Goal: Transaction & Acquisition: Purchase product/service

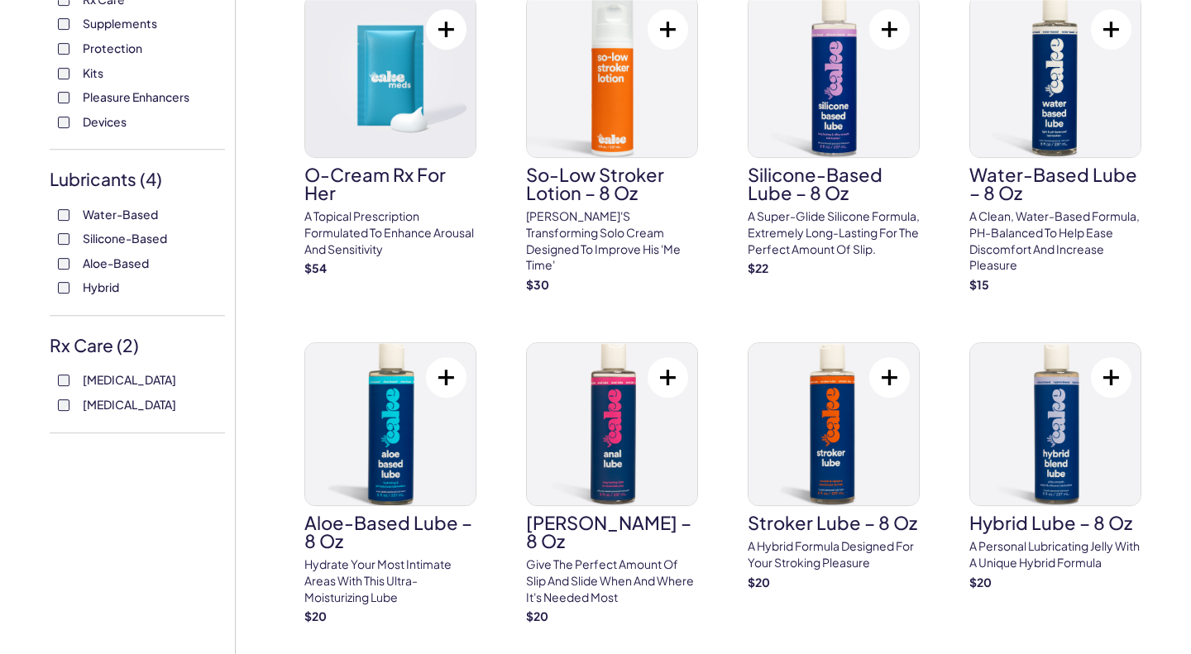
scroll to position [514, 0]
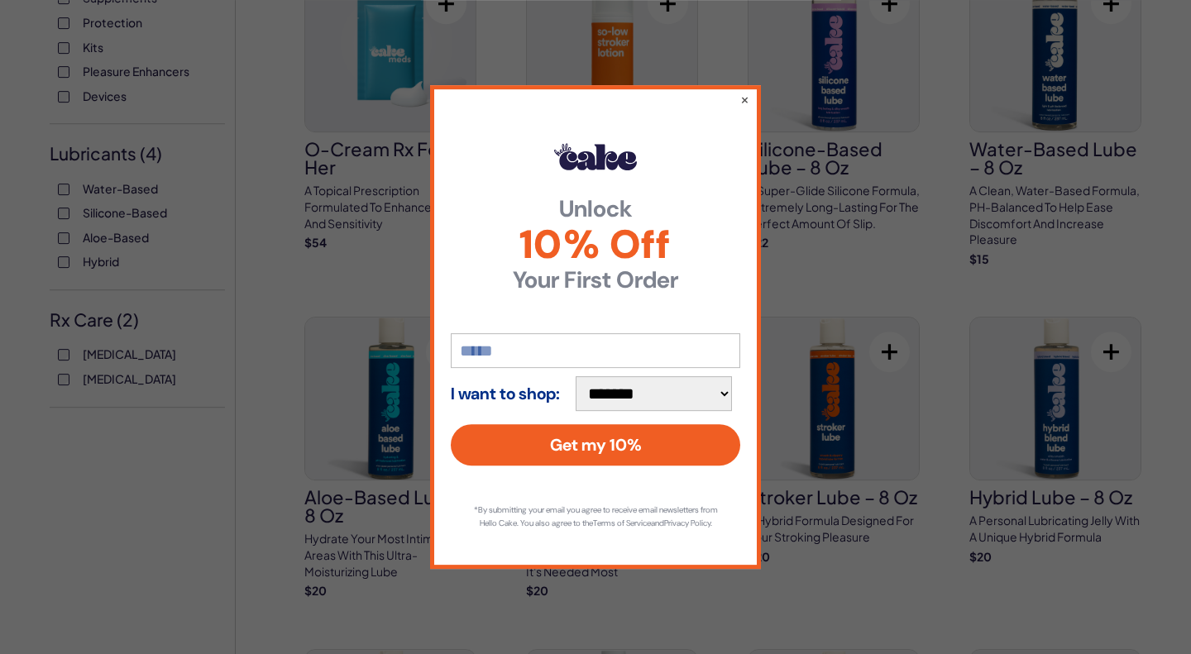
click at [275, 330] on div "**********" at bounding box center [595, 327] width 1191 height 654
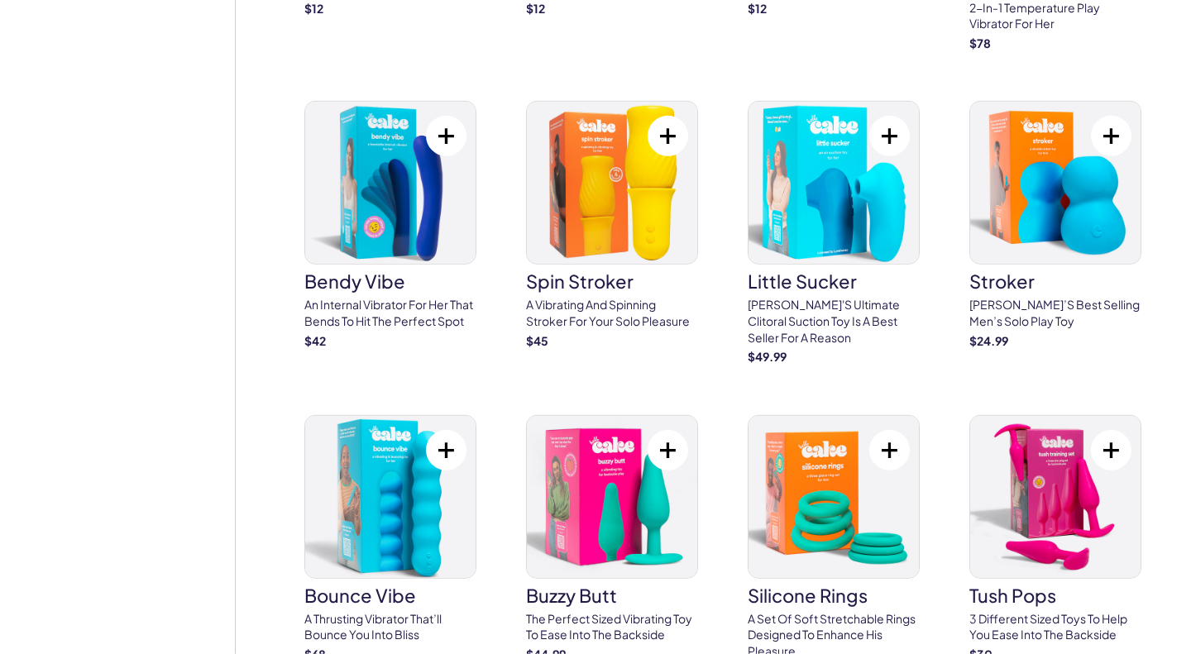
scroll to position [3777, 0]
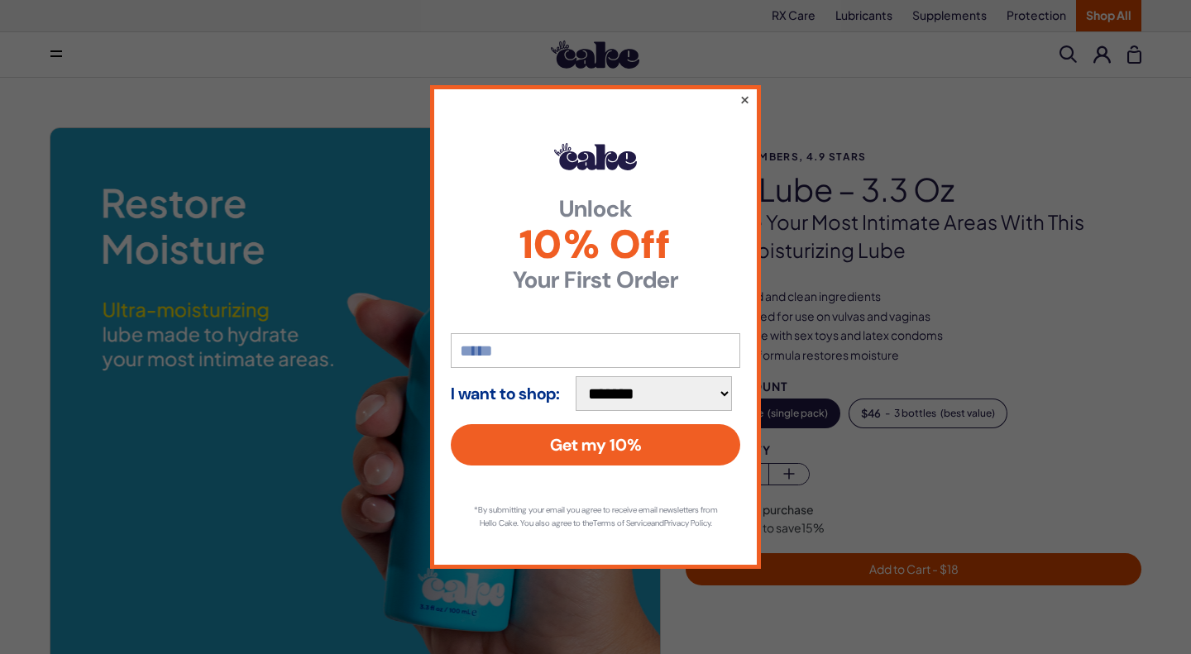
click at [745, 94] on button "×" at bounding box center [745, 99] width 11 height 20
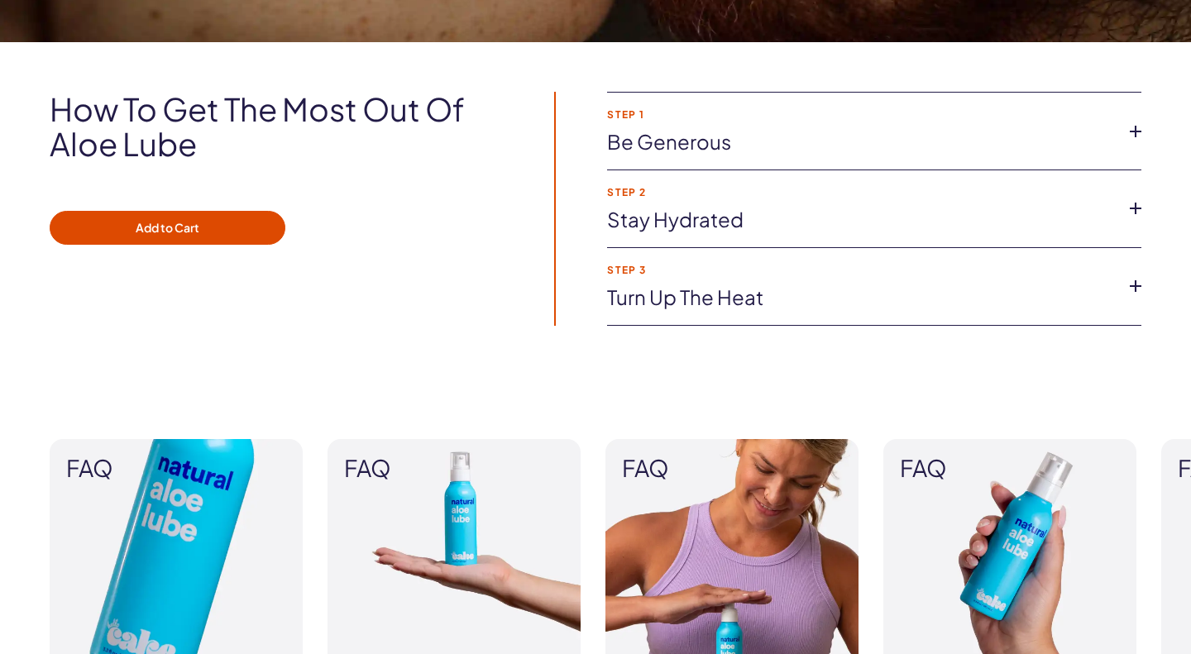
scroll to position [1166, 0]
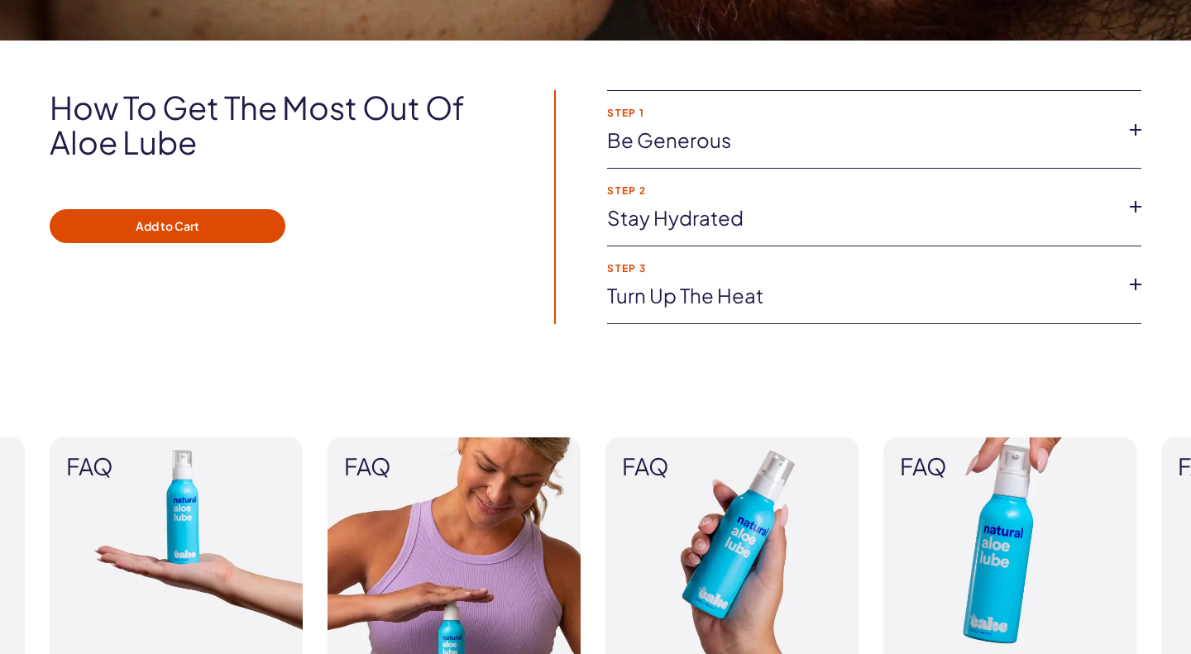
click at [736, 298] on link "Turn up the heat" at bounding box center [861, 296] width 508 height 28
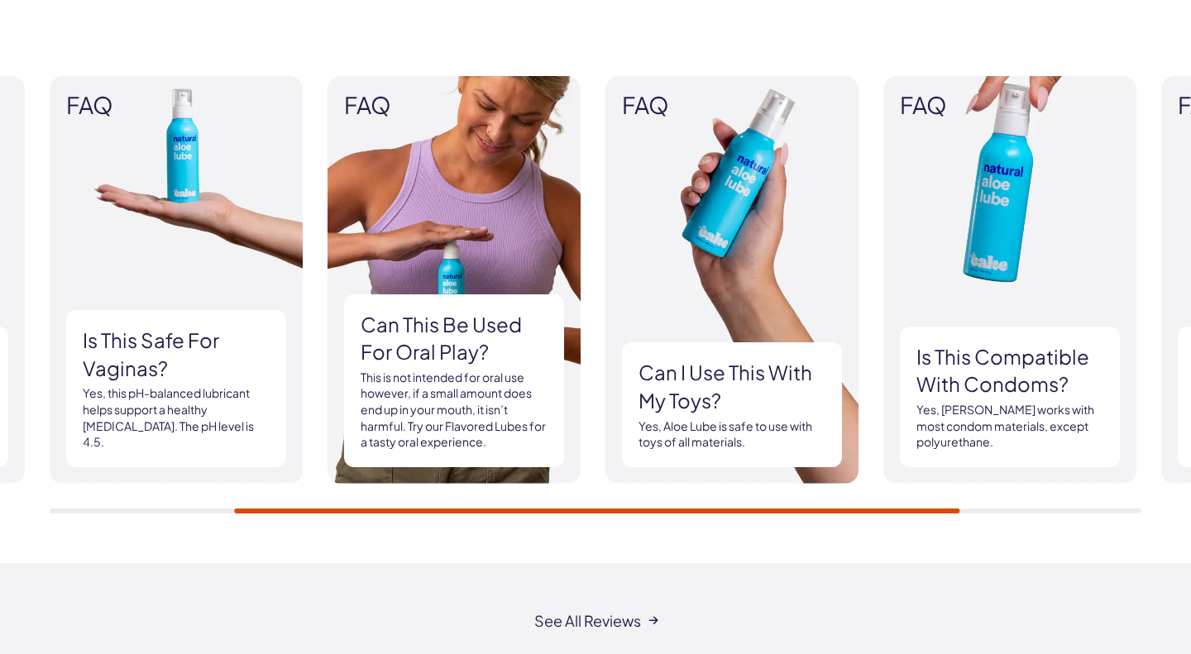
scroll to position [1569, 0]
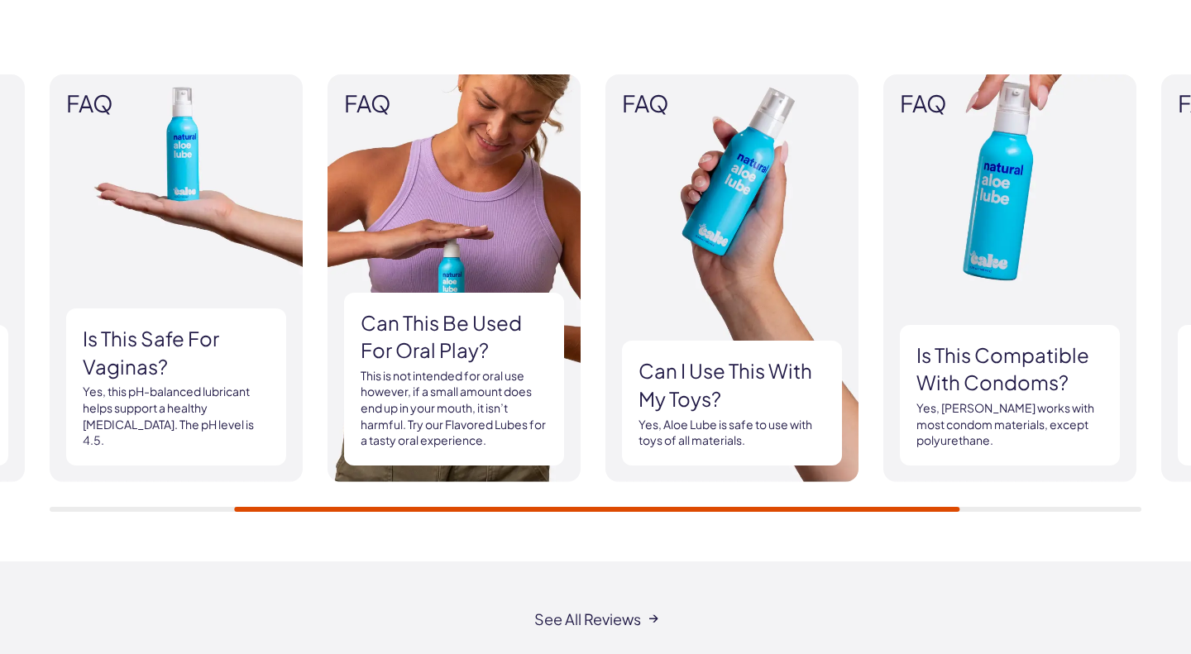
click at [721, 162] on img at bounding box center [732, 278] width 253 height 408
click at [710, 294] on img at bounding box center [732, 278] width 253 height 408
click at [706, 371] on h3 "Can I use this with my toys?" at bounding box center [732, 384] width 187 height 55
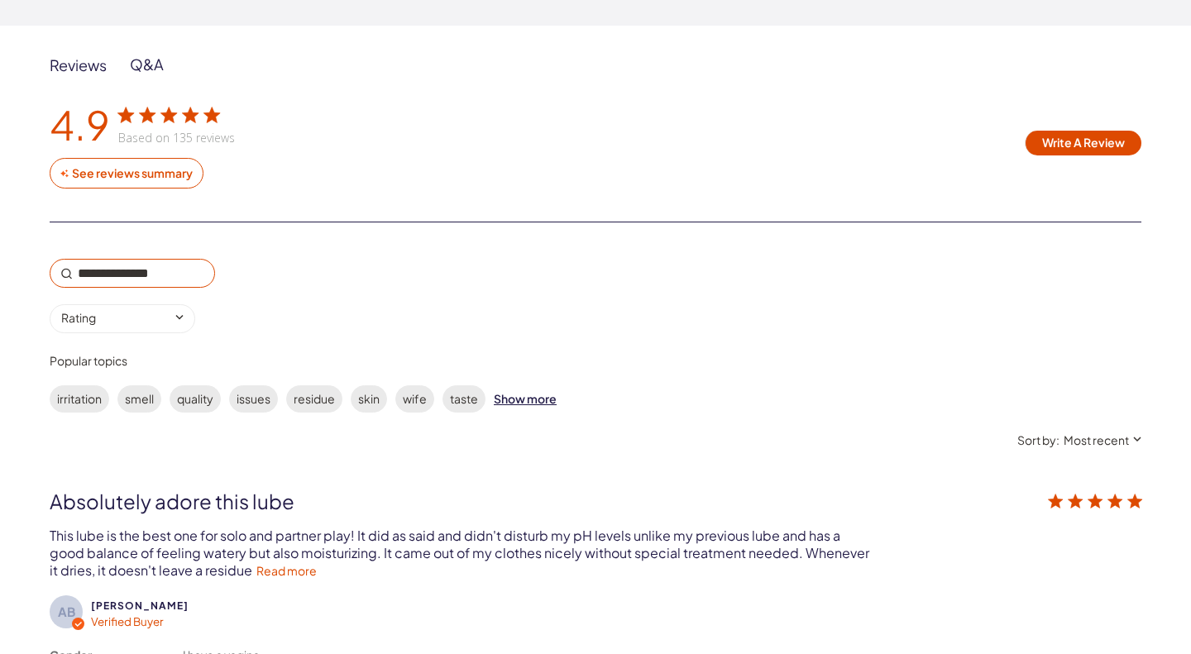
scroll to position [2809, 0]
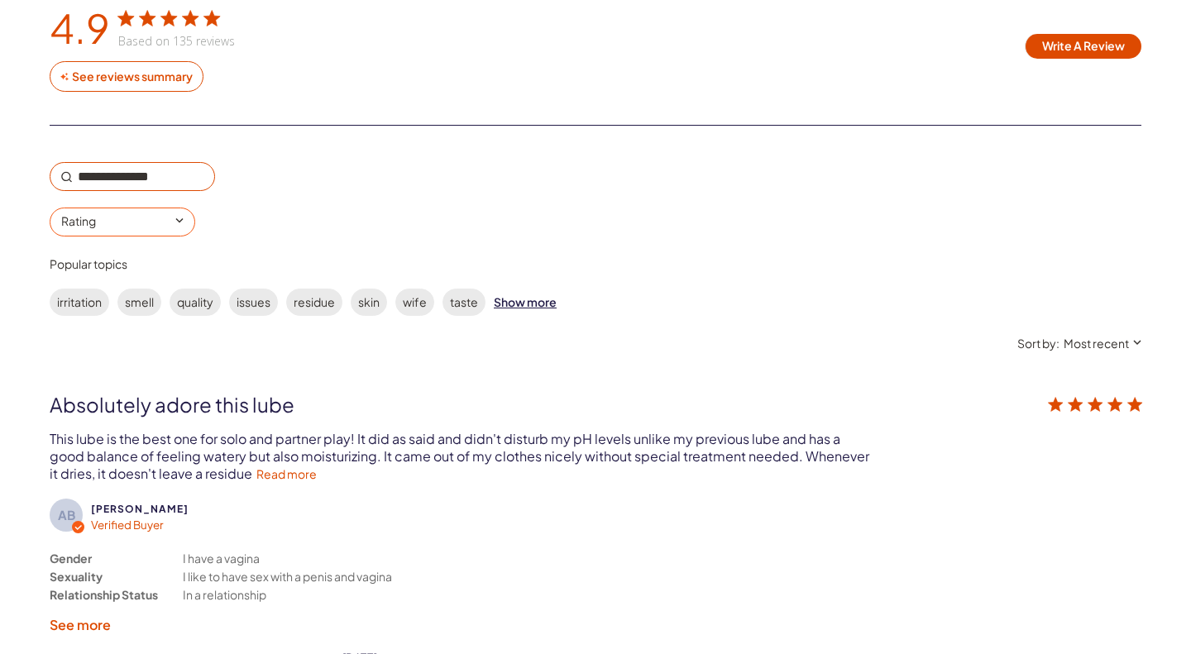
click at [195, 208] on input "0 star rating Rating" at bounding box center [123, 222] width 146 height 29
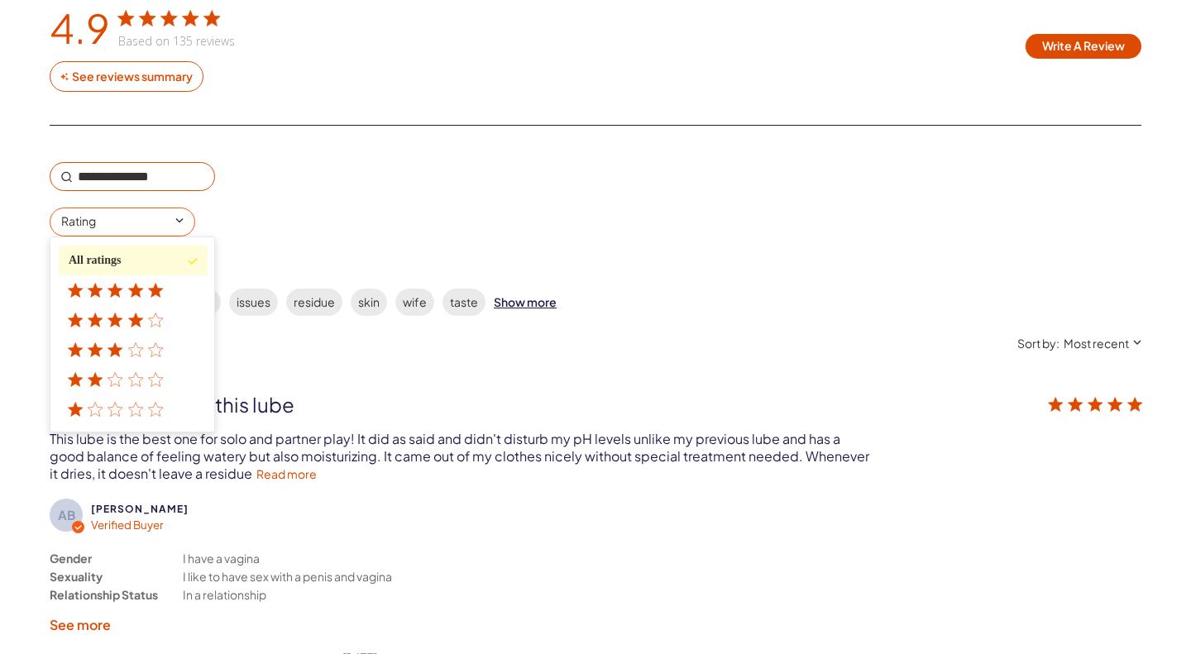
click at [543, 280] on div "irritation smell quality issues residue skin wife taste Show more" at bounding box center [487, 298] width 874 height 36
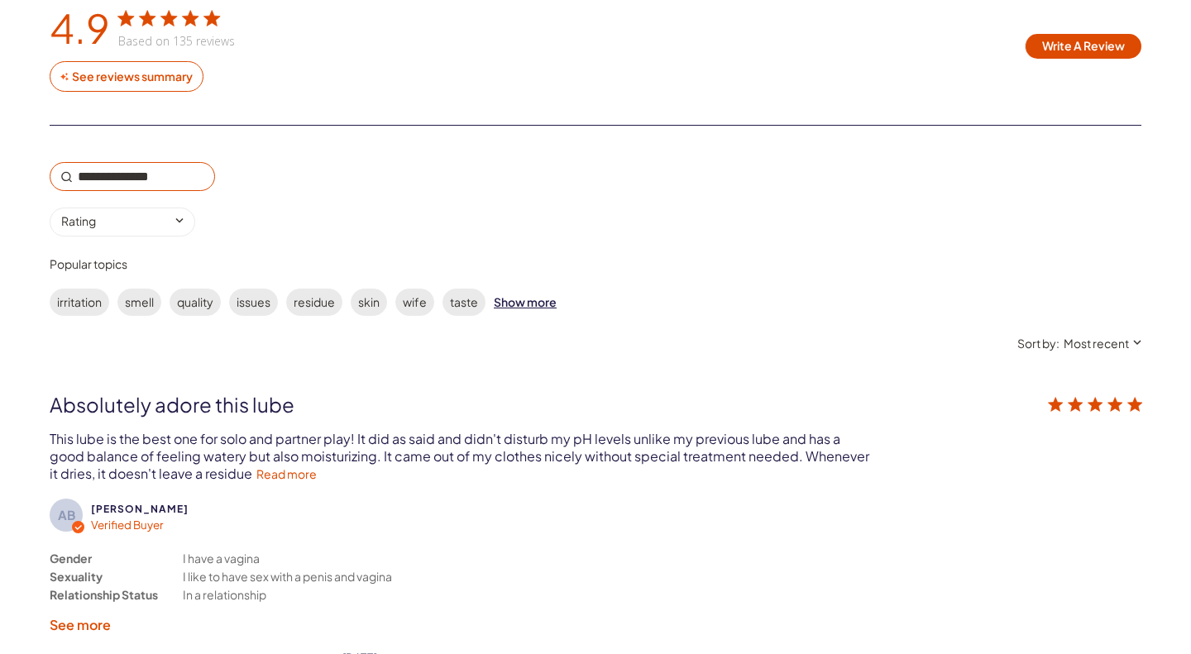
click at [539, 289] on div "Show more" at bounding box center [525, 302] width 63 height 27
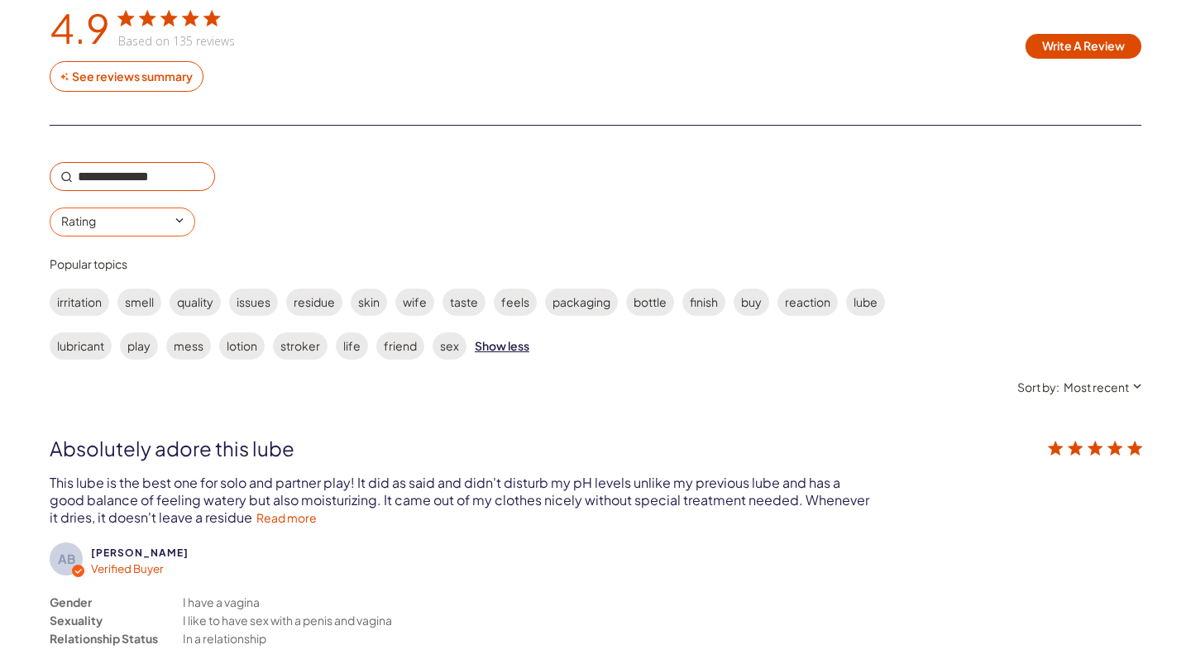
click at [195, 208] on input "0 star rating Rating" at bounding box center [123, 222] width 146 height 29
click at [155, 180] on input "Search reviews" at bounding box center [132, 176] width 165 height 29
type input "****"
click at [107, 182] on input "Search reviews" at bounding box center [132, 176] width 165 height 29
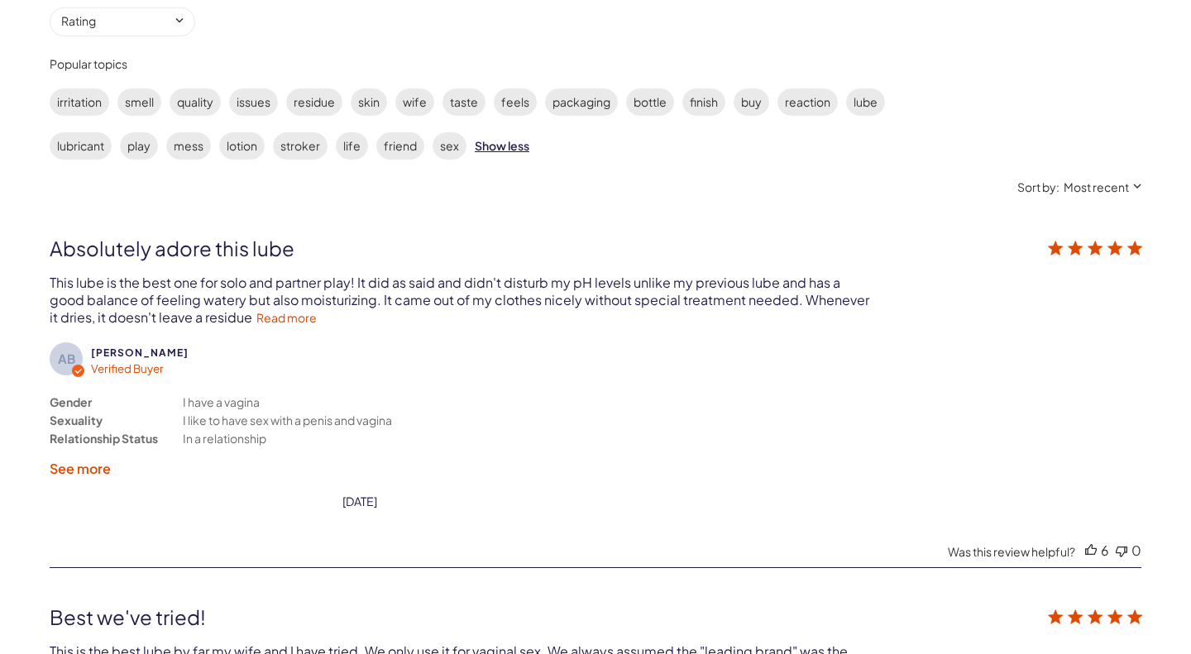
scroll to position [3174, 0]
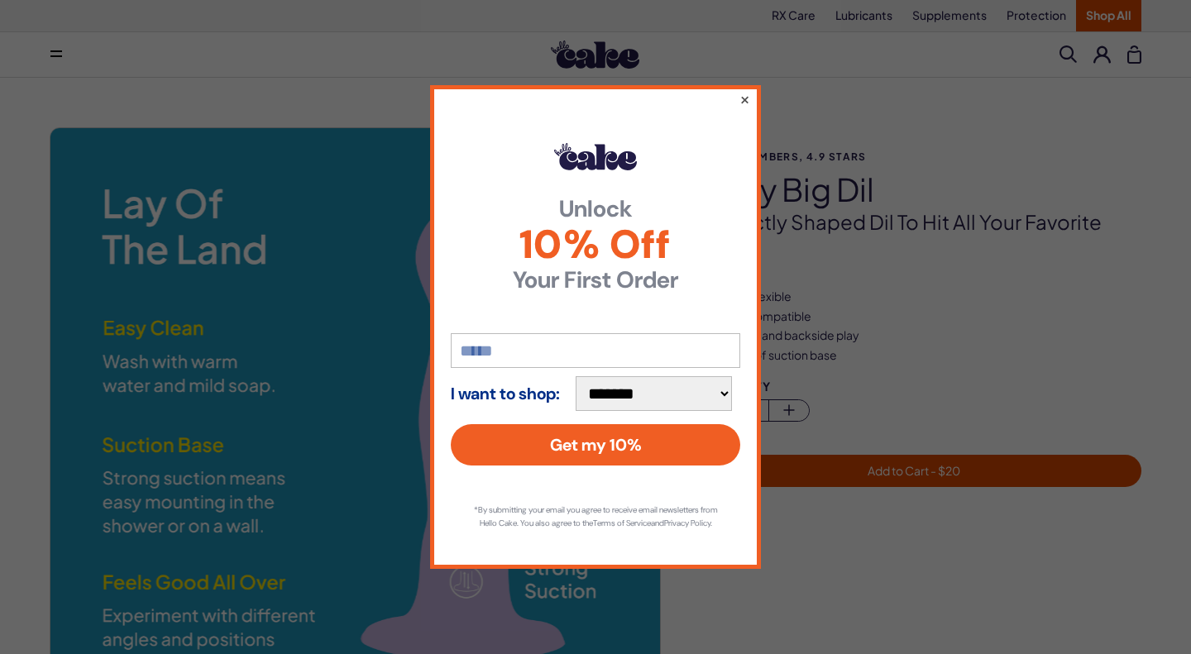
click at [741, 99] on button "×" at bounding box center [745, 99] width 11 height 20
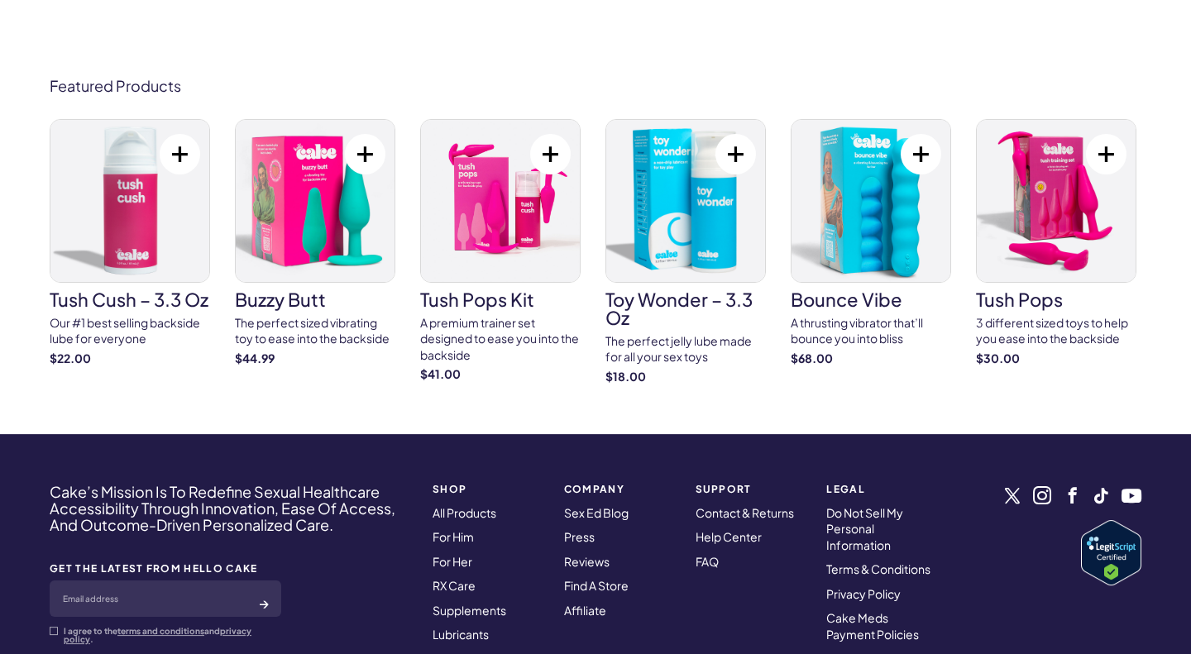
scroll to position [3915, 0]
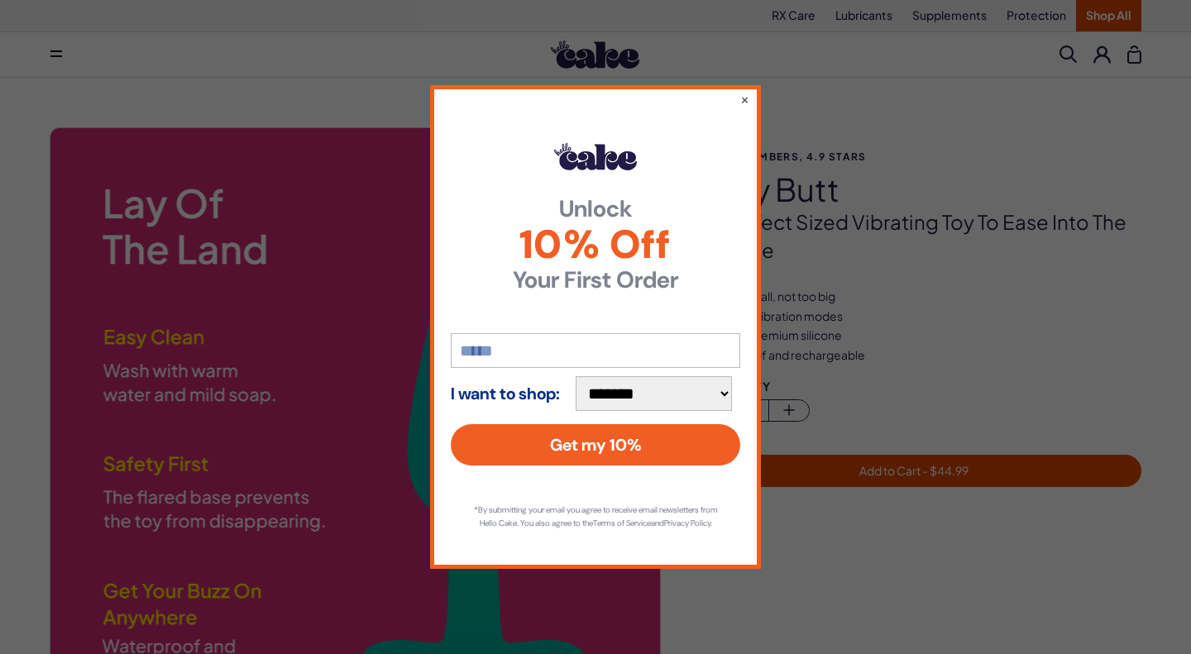
click at [751, 97] on div "**********" at bounding box center [595, 326] width 331 height 483
click at [747, 93] on button "×" at bounding box center [745, 99] width 11 height 20
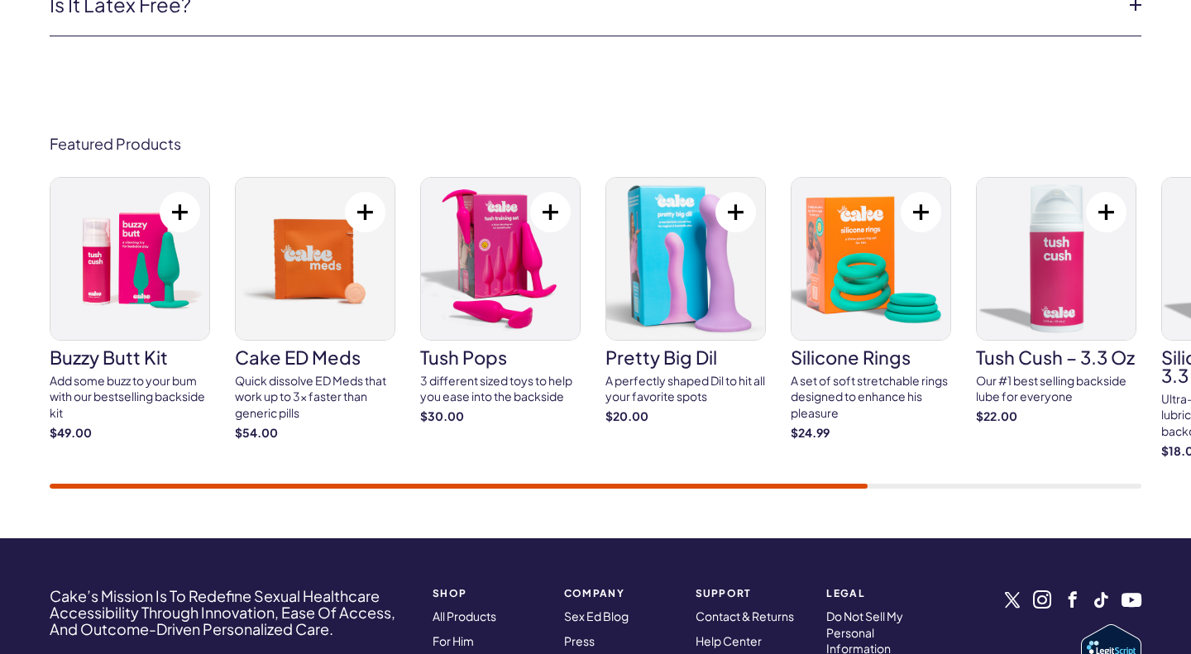
scroll to position [4016, 0]
